Goal: Navigation & Orientation: Find specific page/section

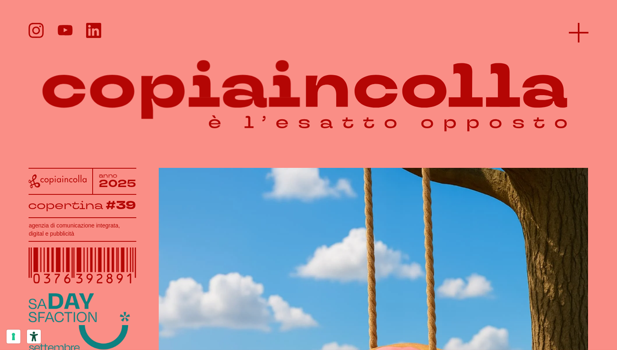
click at [580, 35] on icon at bounding box center [579, 33] width 20 height 20
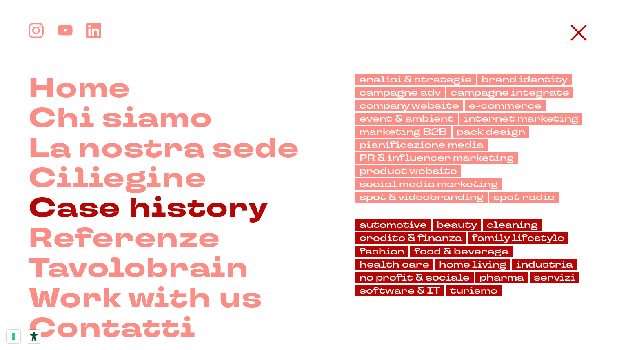
click at [188, 204] on link "Case history" at bounding box center [148, 208] width 239 height 30
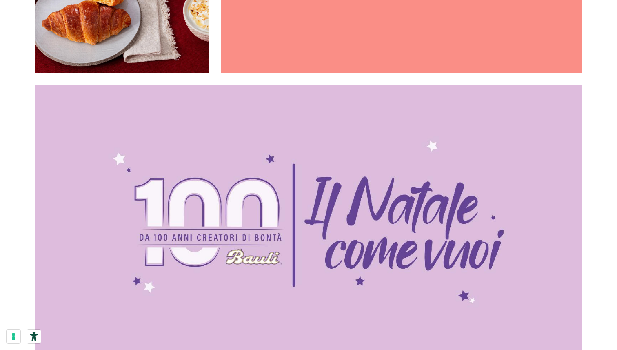
scroll to position [2679, 0]
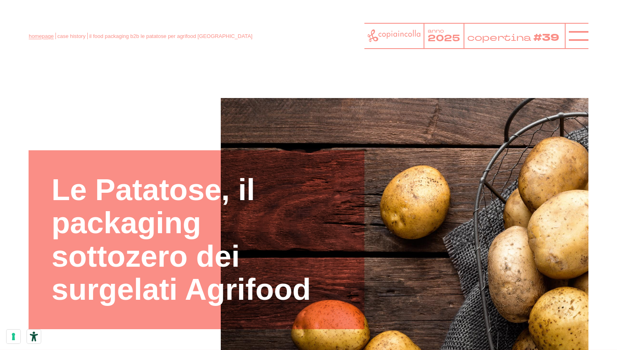
click at [50, 36] on link "homepage" at bounding box center [41, 36] width 25 height 6
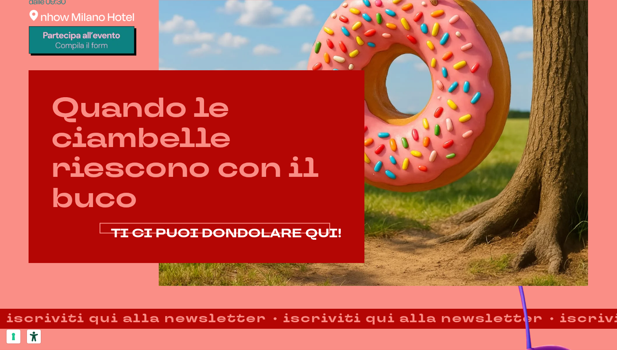
scroll to position [365, 0]
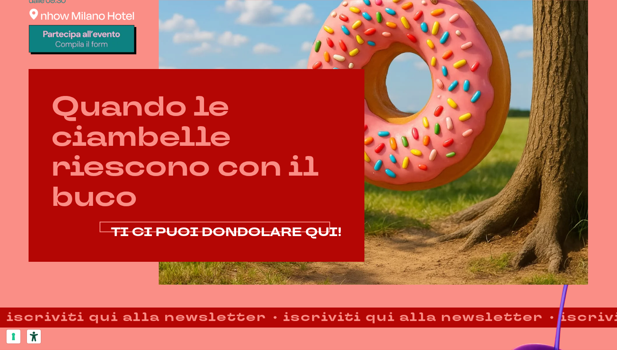
click at [204, 236] on span "TI CI PUOI DONDOLARE QUI!" at bounding box center [226, 232] width 230 height 17
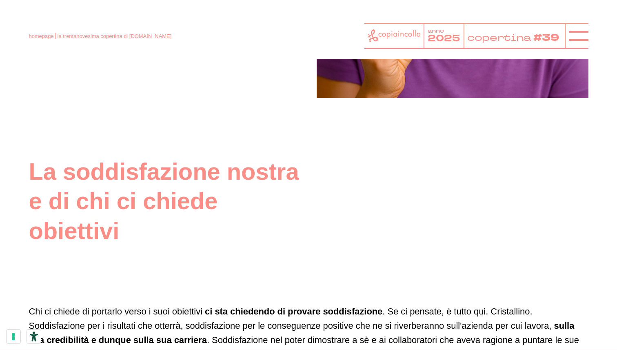
scroll to position [1063, 0]
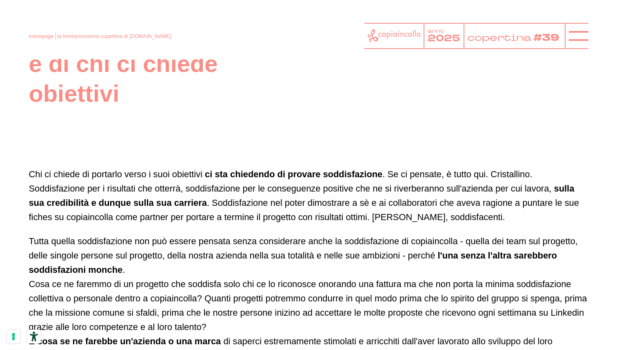
scroll to position [1200, 0]
